Goal: Task Accomplishment & Management: Use online tool/utility

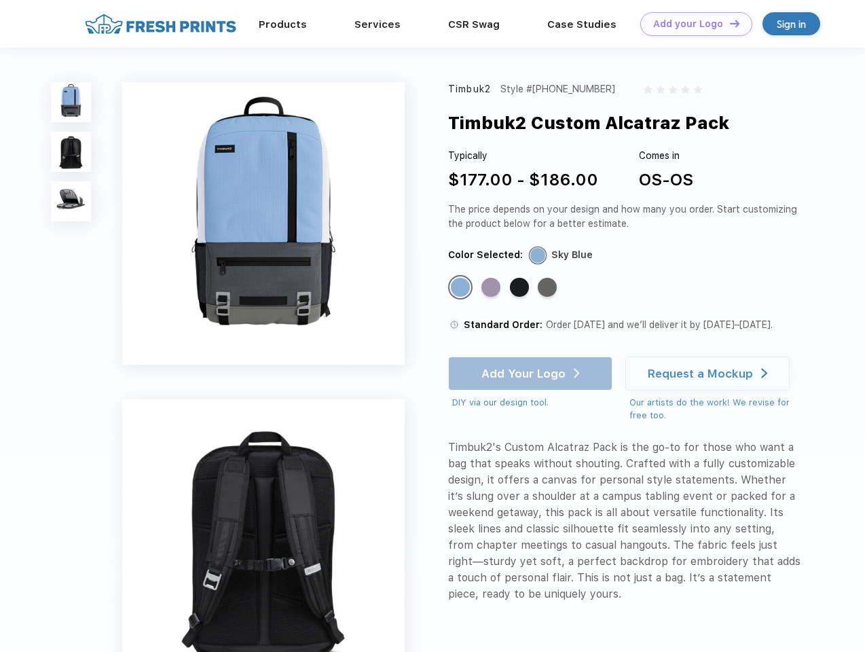
click at [691, 24] on link "Add your Logo Design Tool" at bounding box center [696, 24] width 112 height 24
click at [0, 0] on div "Design Tool" at bounding box center [0, 0] width 0 height 0
click at [728, 23] on link "Add your Logo Design Tool" at bounding box center [696, 24] width 112 height 24
click at [71, 102] on img at bounding box center [71, 102] width 40 height 40
click at [71, 152] on img at bounding box center [71, 152] width 40 height 40
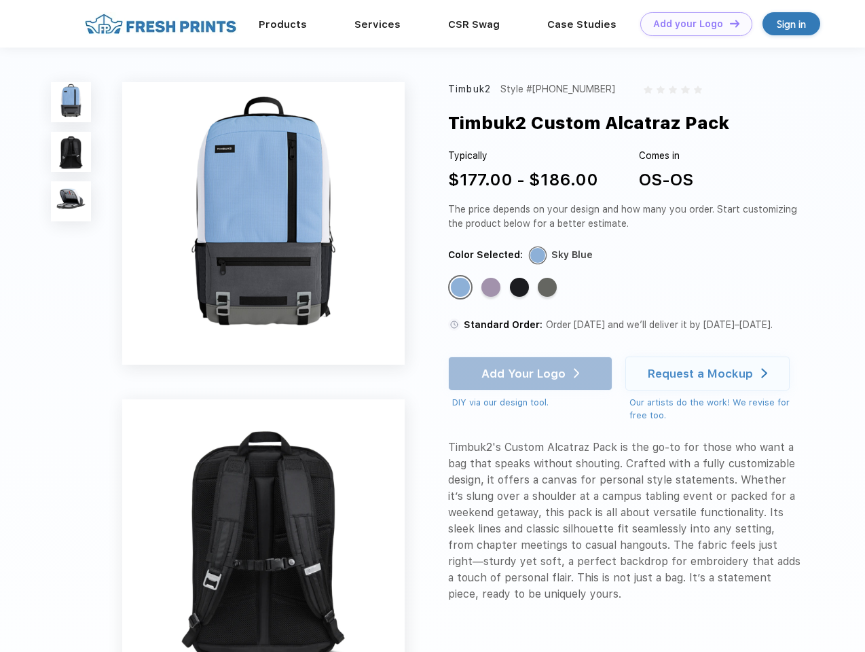
click at [71, 202] on img at bounding box center [71, 201] width 40 height 40
click at [462, 288] on div "Standard Color" at bounding box center [460, 287] width 19 height 19
click at [492, 288] on div "Standard Color" at bounding box center [490, 287] width 19 height 19
click at [521, 288] on div "Standard Color" at bounding box center [519, 287] width 19 height 19
click at [548, 288] on div "Standard Color" at bounding box center [547, 287] width 19 height 19
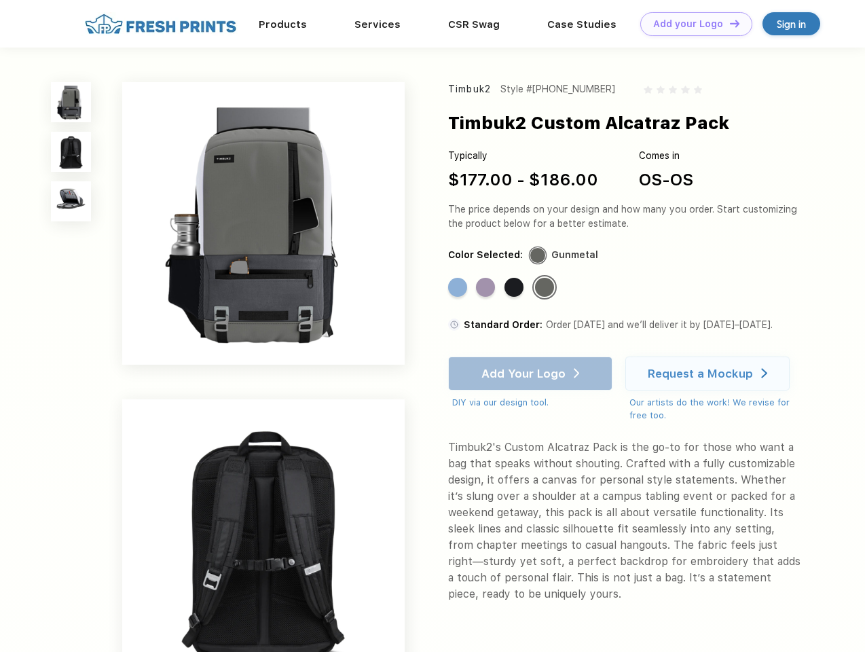
scroll to position [577, 0]
